Goal: Task Accomplishment & Management: Manage account settings

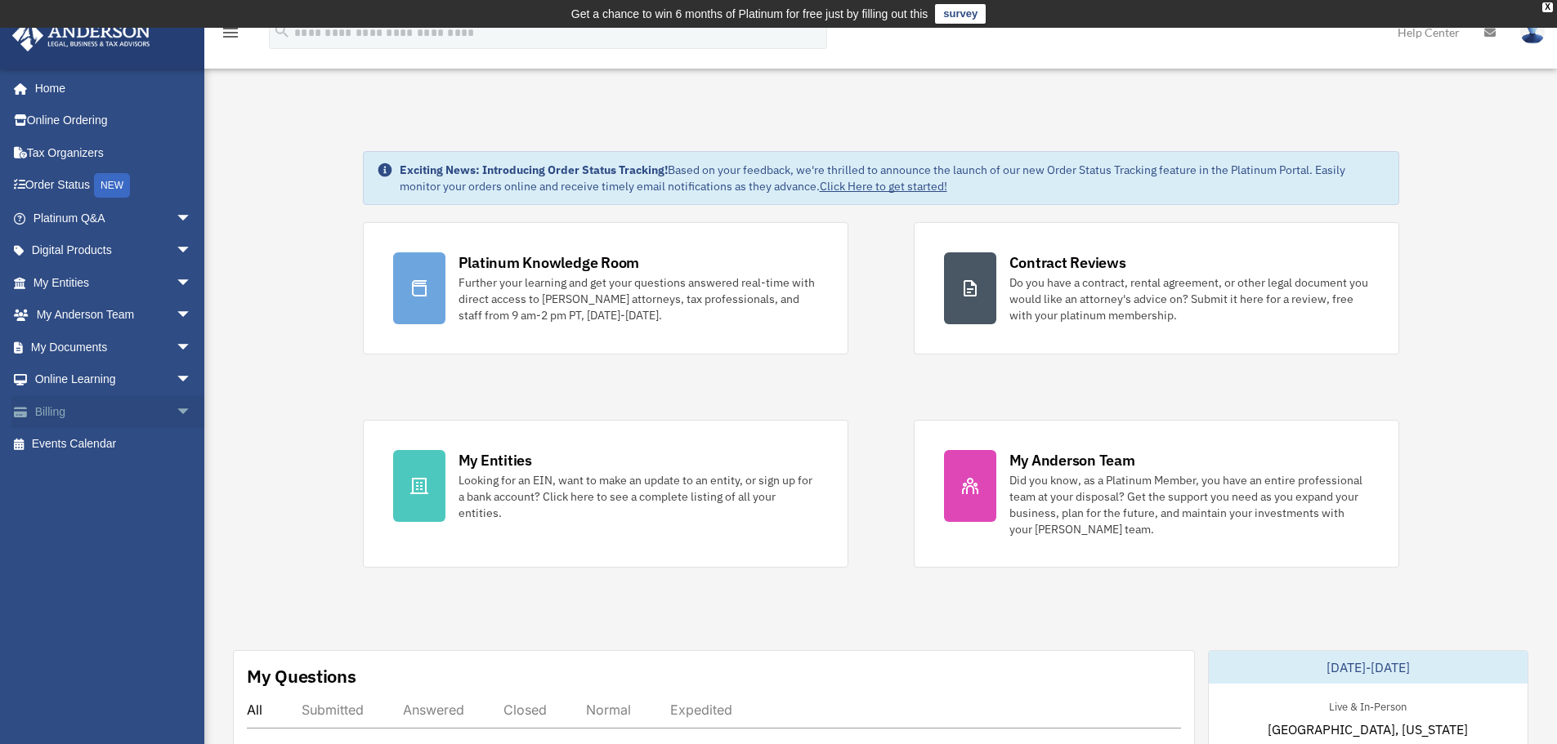
click at [176, 409] on span "arrow_drop_down" at bounding box center [192, 411] width 33 height 33
click at [132, 511] on link "Manage Payments" at bounding box center [120, 510] width 194 height 33
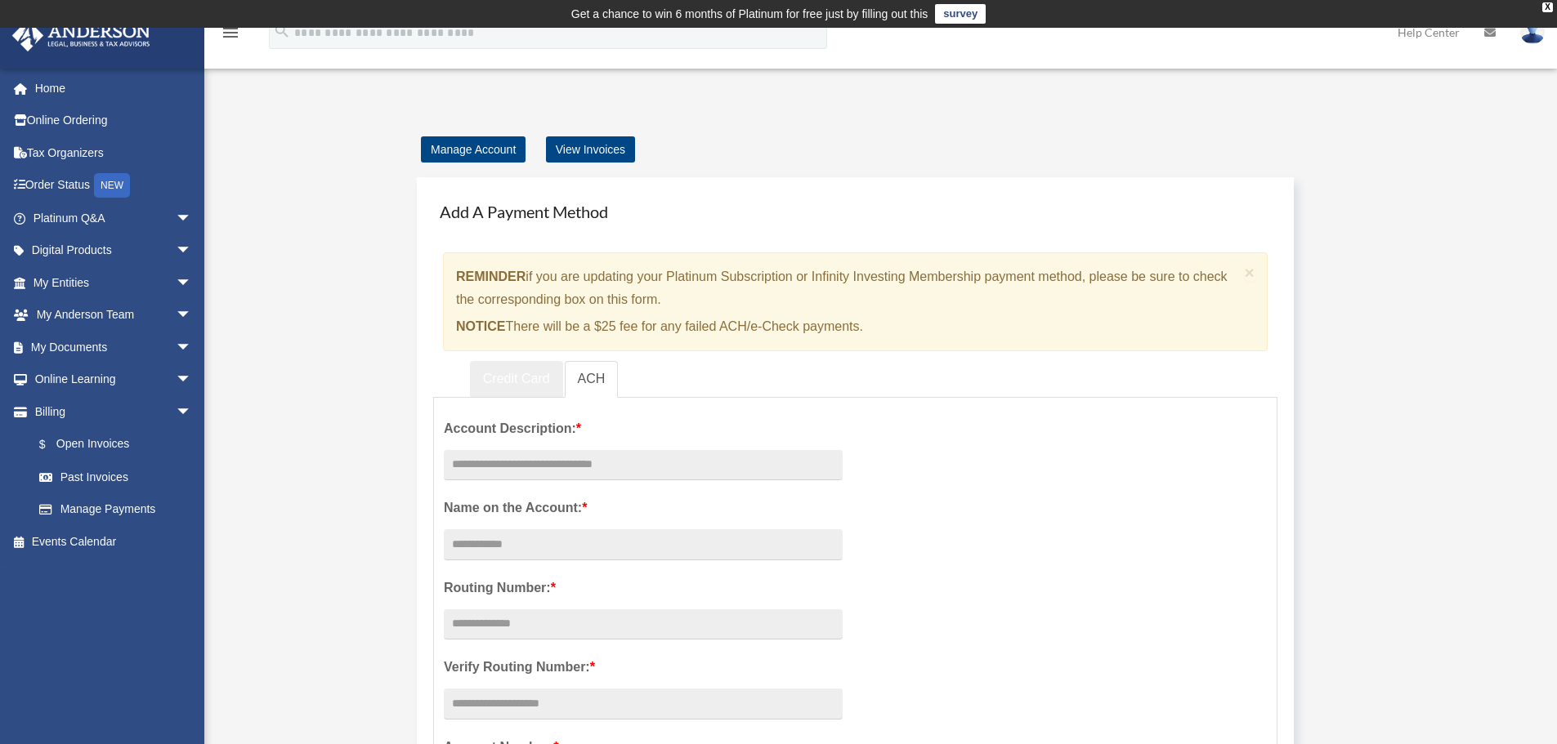
click at [514, 377] on link "Credit Card" at bounding box center [516, 379] width 93 height 37
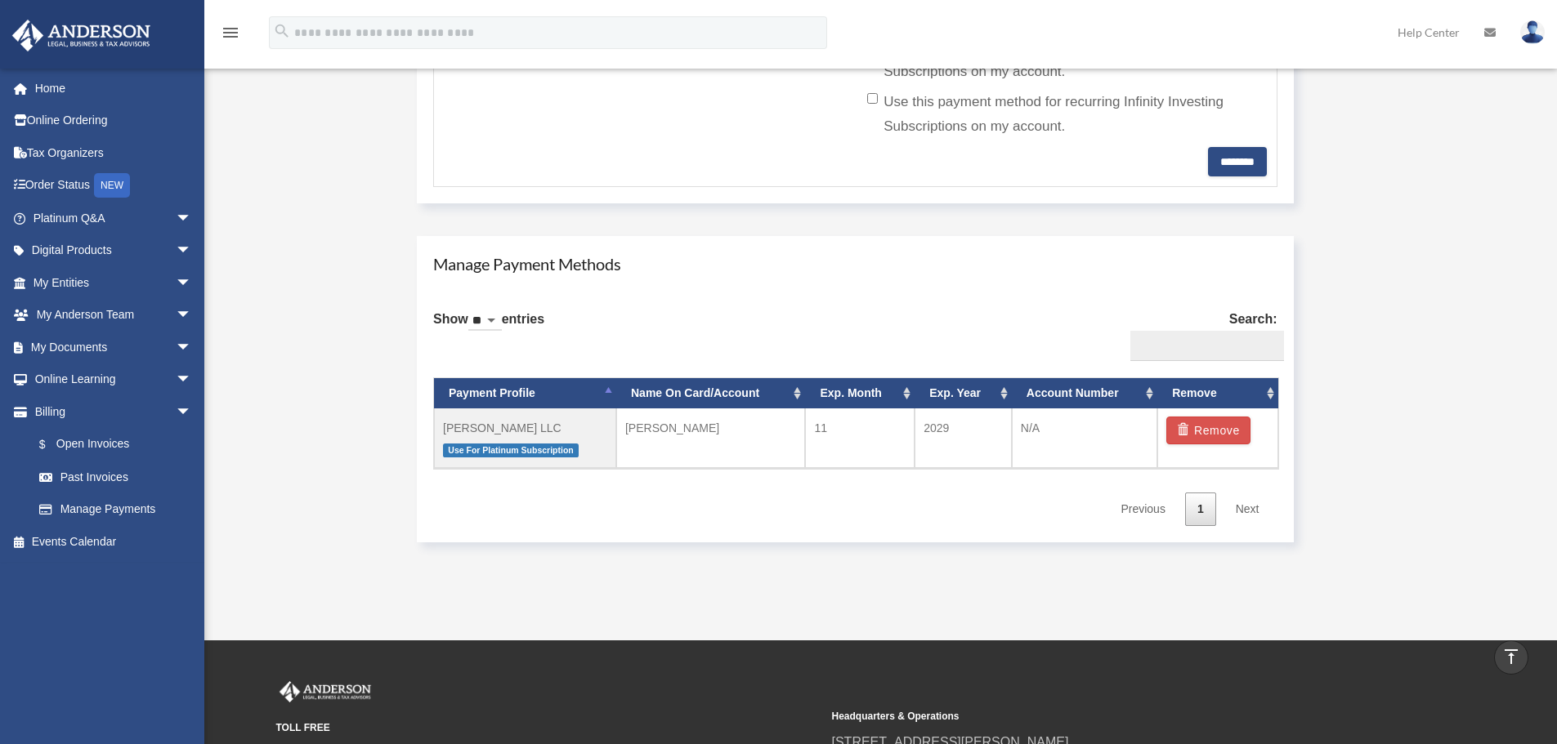
scroll to position [807, 0]
